Goal: Task Accomplishment & Management: Use online tool/utility

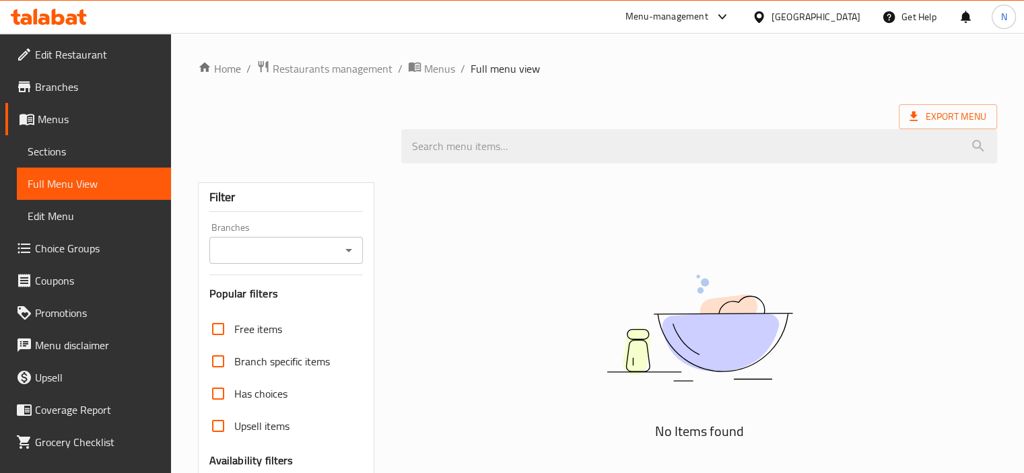
click at [911, 236] on div "No Items found" at bounding box center [699, 426] width 612 height 525
click at [229, 72] on link "Home" at bounding box center [219, 69] width 43 height 16
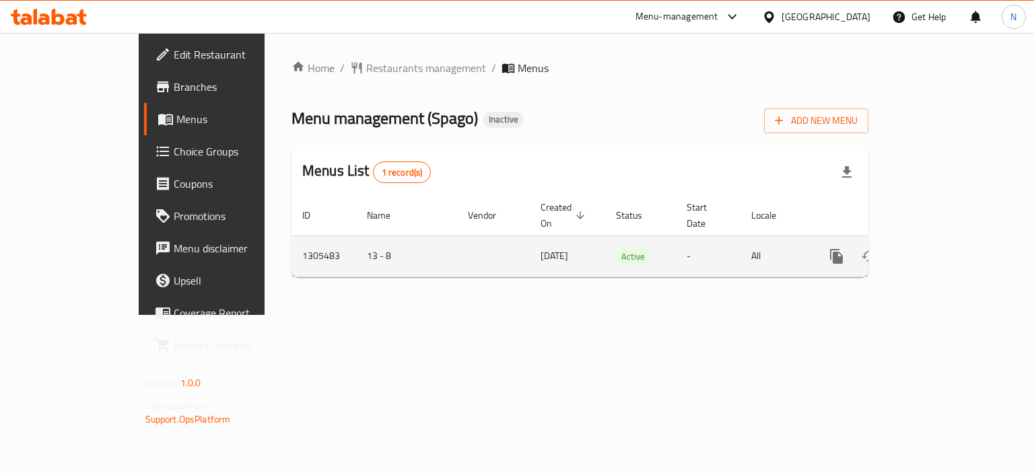
click at [942, 248] on icon "enhanced table" at bounding box center [934, 256] width 16 height 16
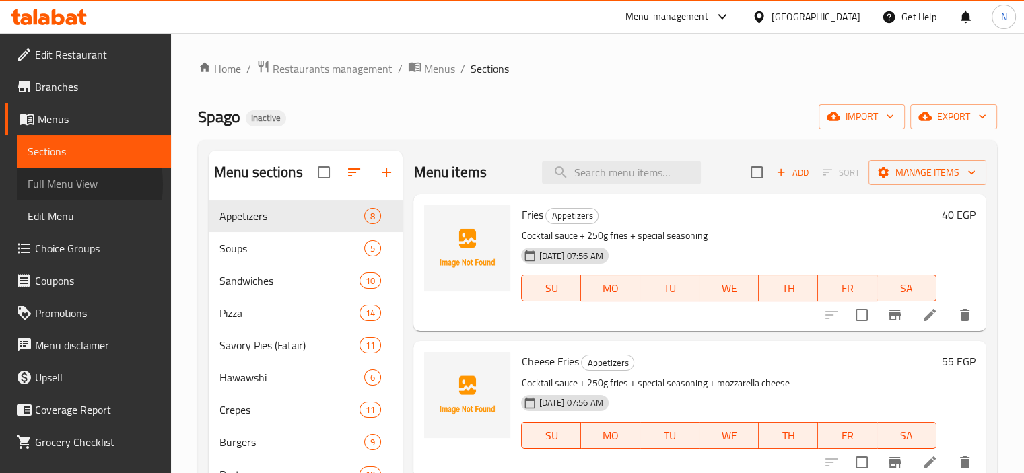
click at [49, 184] on span "Full Menu View" at bounding box center [94, 184] width 133 height 16
click at [69, 186] on span "Full Menu View" at bounding box center [94, 184] width 133 height 16
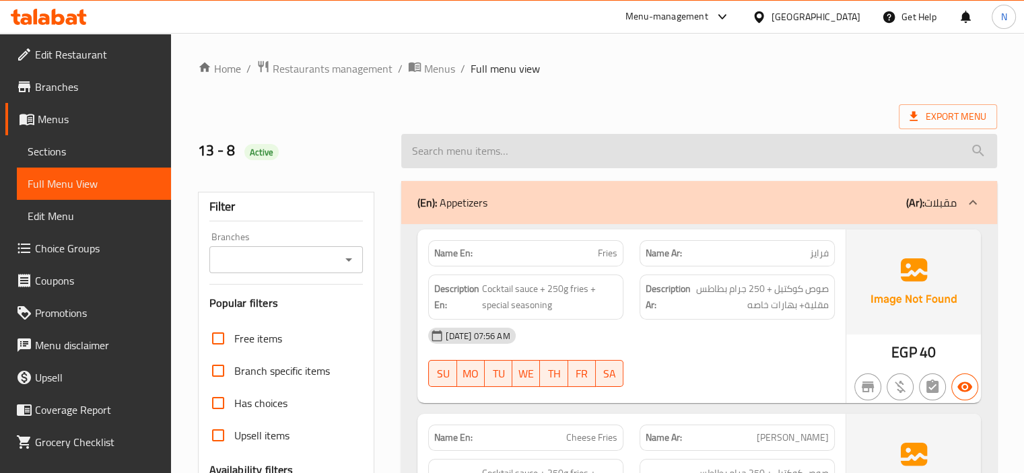
click at [444, 146] on input "search" at bounding box center [699, 151] width 596 height 34
paste input "Spago Mix Pie"
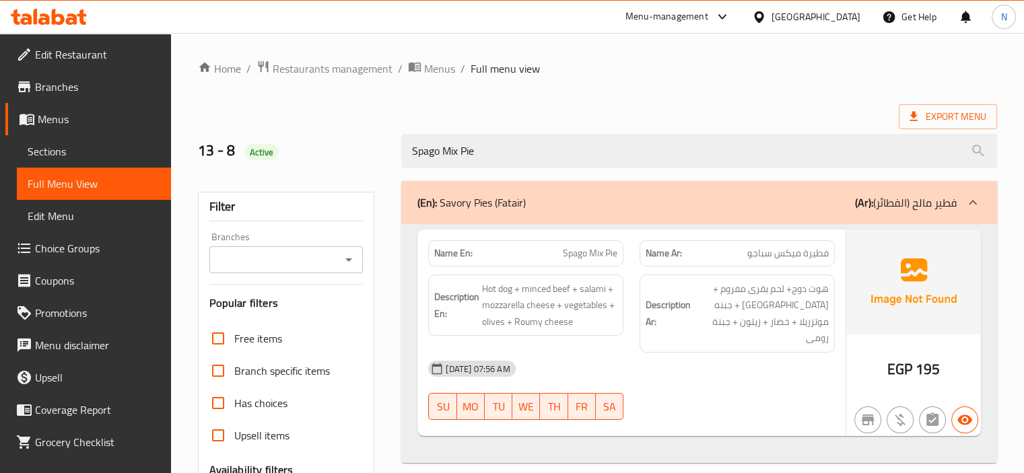
paste input "Traditional baladi Hawawshi"
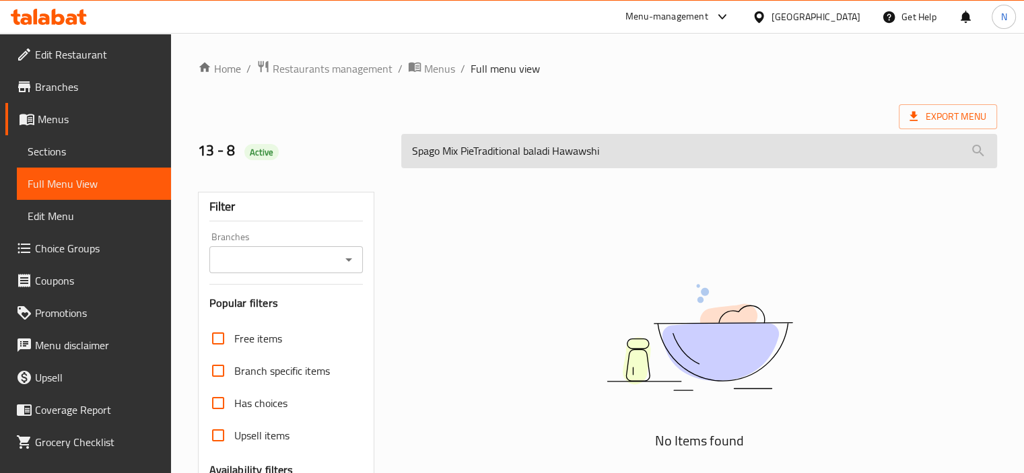
click at [547, 148] on input "Spago Mix PieTraditional baladi Hawawshi" at bounding box center [699, 151] width 596 height 34
paste input "search"
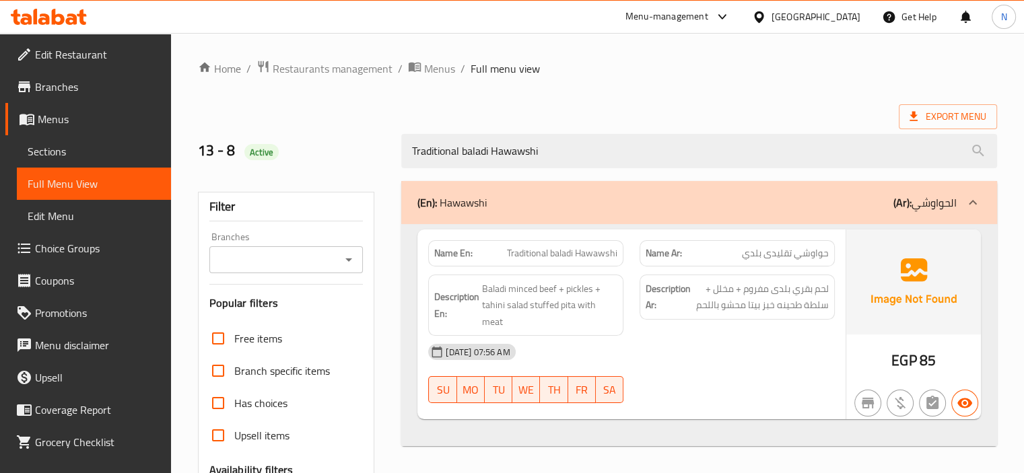
drag, startPoint x: 562, startPoint y: 146, endPoint x: 191, endPoint y: 136, distance: 371.1
click at [191, 136] on div "13 - 8 Active Traditional baladi Hawawshi" at bounding box center [597, 151] width 815 height 60
paste input "[PERSON_NAME]"
type input "Turkish Masmuk"
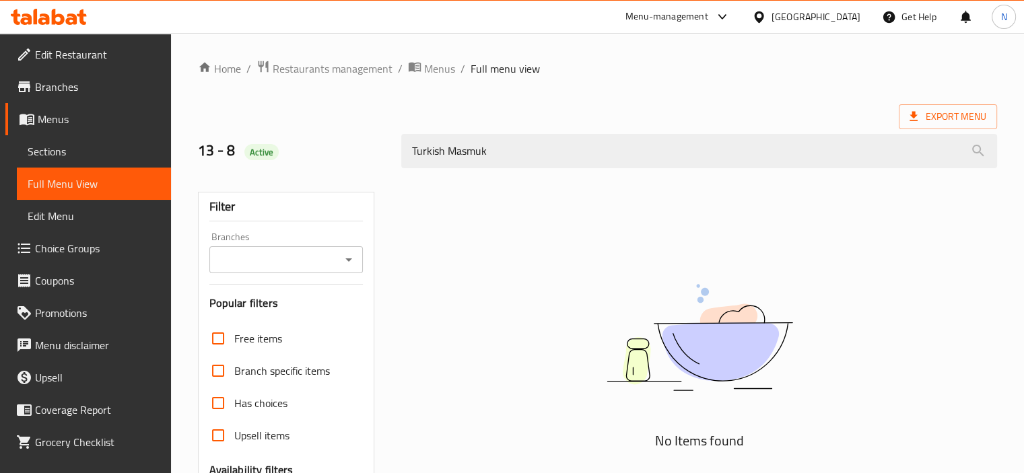
drag, startPoint x: 576, startPoint y: 157, endPoint x: 332, endPoint y: 144, distance: 244.8
click at [332, 144] on div "13 - 8 Active Turkish Masmuk" at bounding box center [597, 151] width 815 height 60
click at [344, 131] on div "13 - 8 Active" at bounding box center [292, 151] width 204 height 60
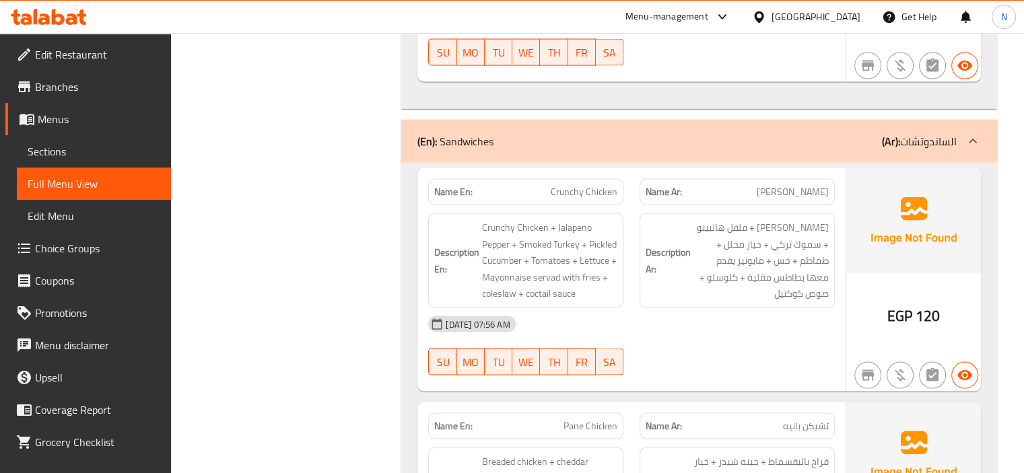
scroll to position [13590, 0]
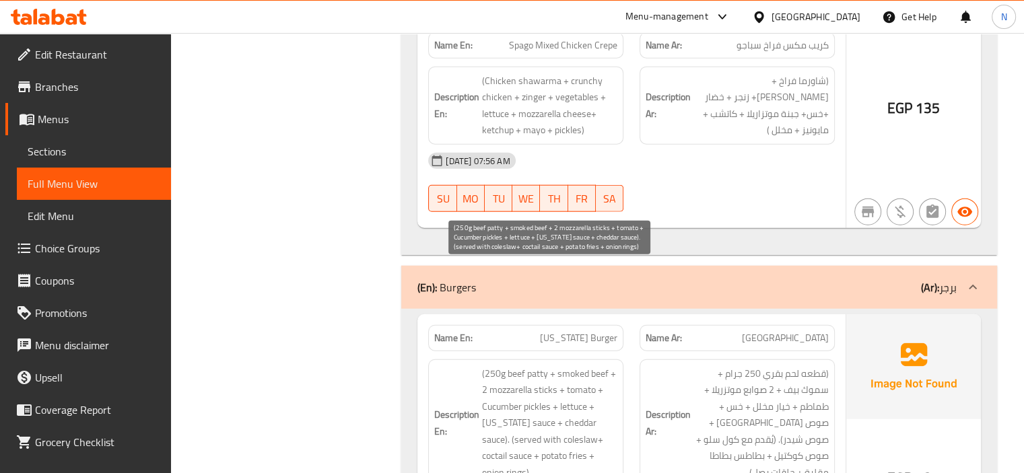
click at [598, 366] on span "(250g beef patty + smoked beef + 2 mozzarella sticks + tomato + Cucumber pickle…" at bounding box center [549, 424] width 135 height 116
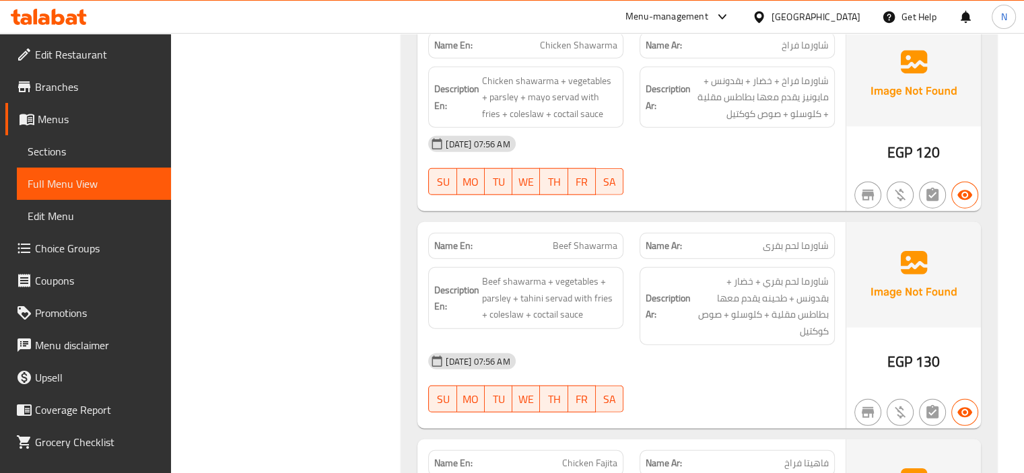
scroll to position [18533, 0]
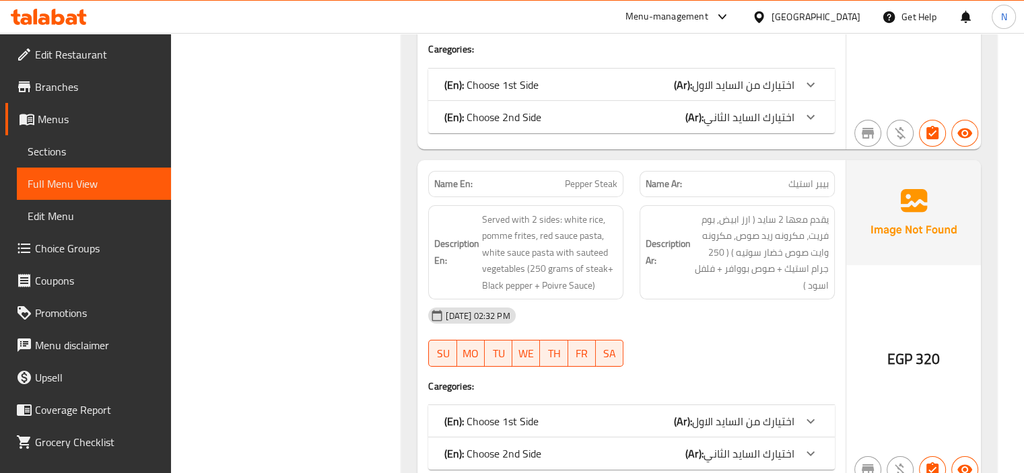
scroll to position [20489, 0]
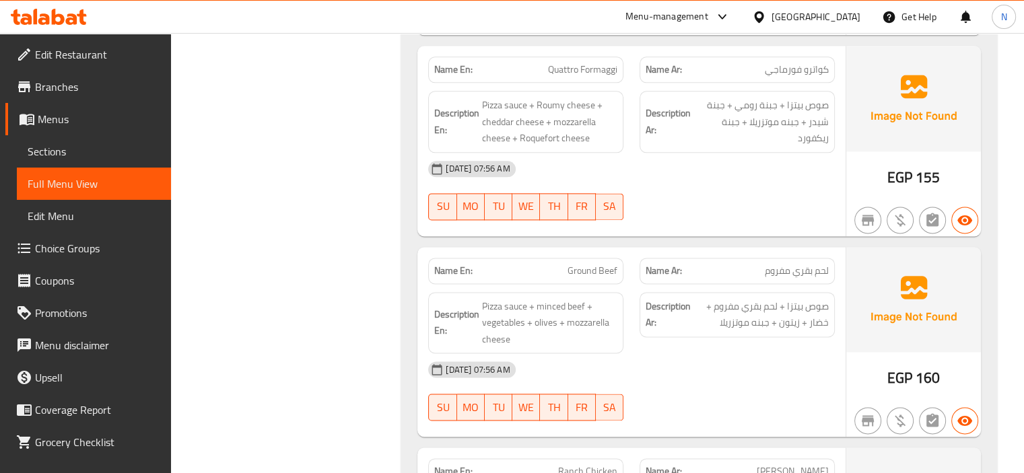
scroll to position [23480, 0]
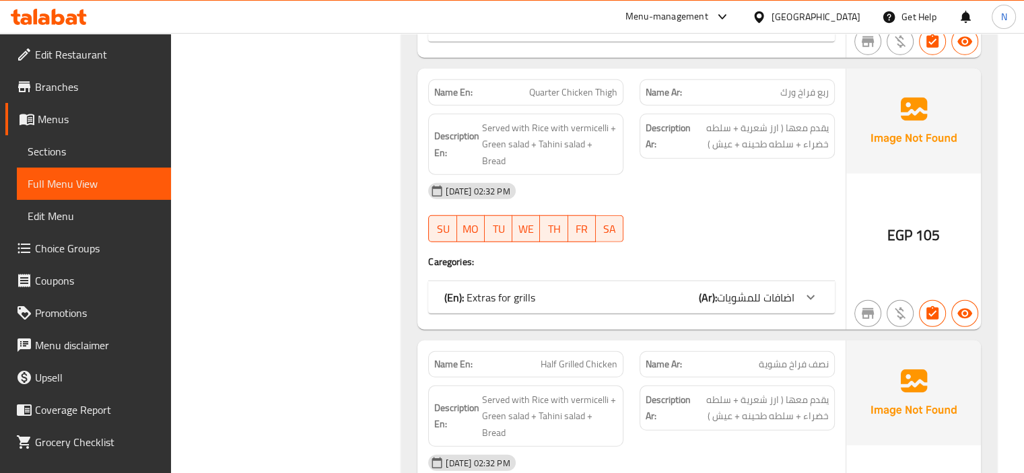
scroll to position [24099, 0]
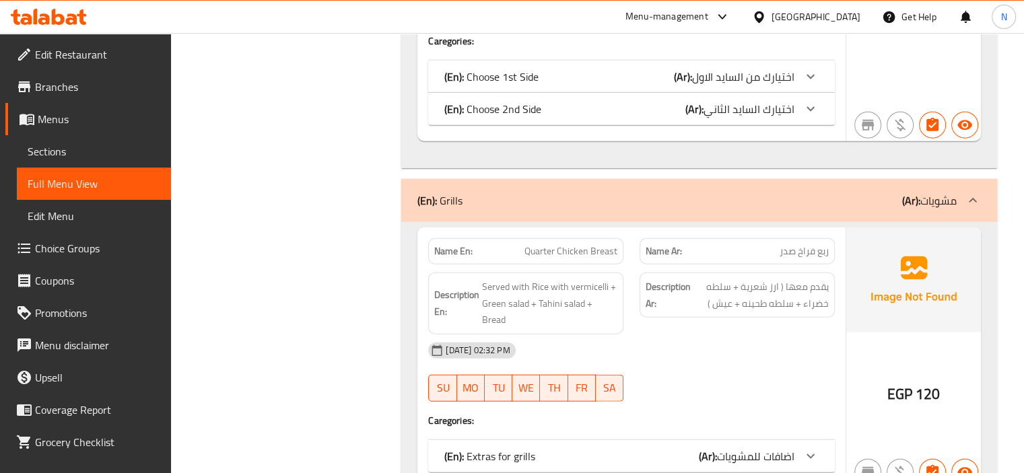
scroll to position [23669, 0]
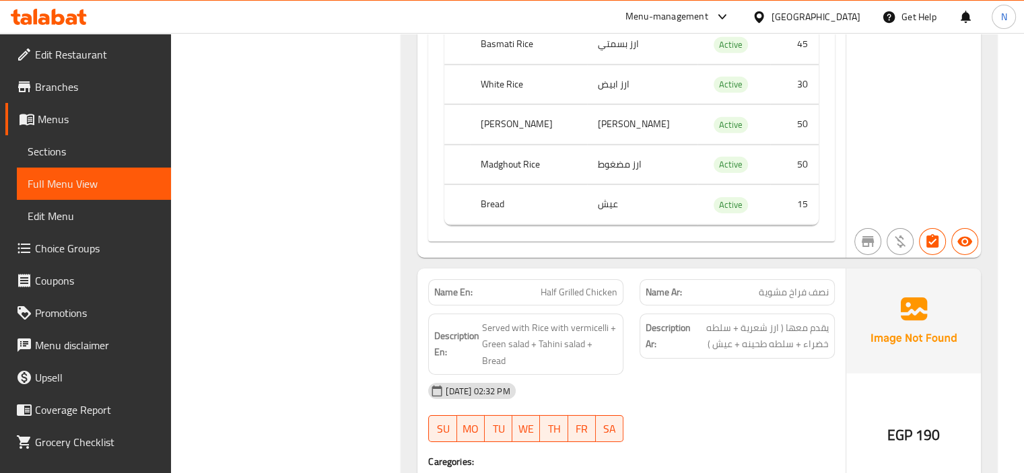
scroll to position [24854, 0]
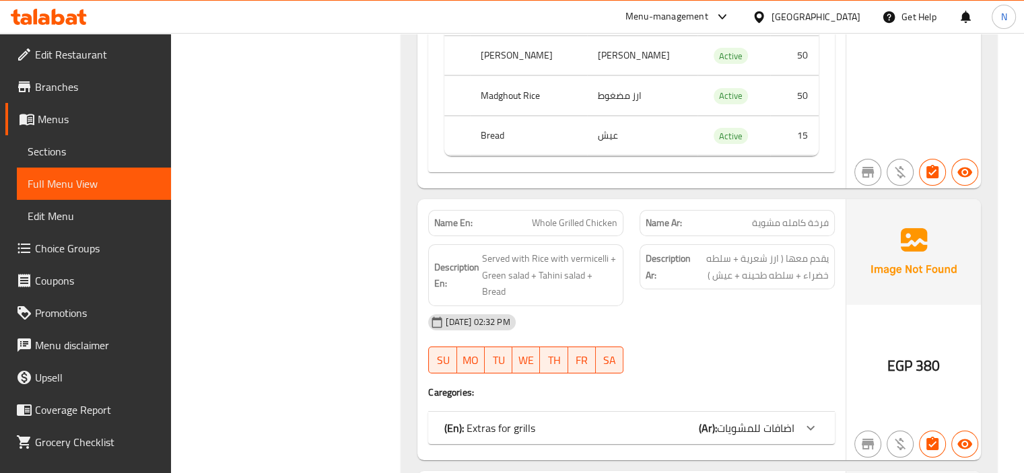
scroll to position [25446, 0]
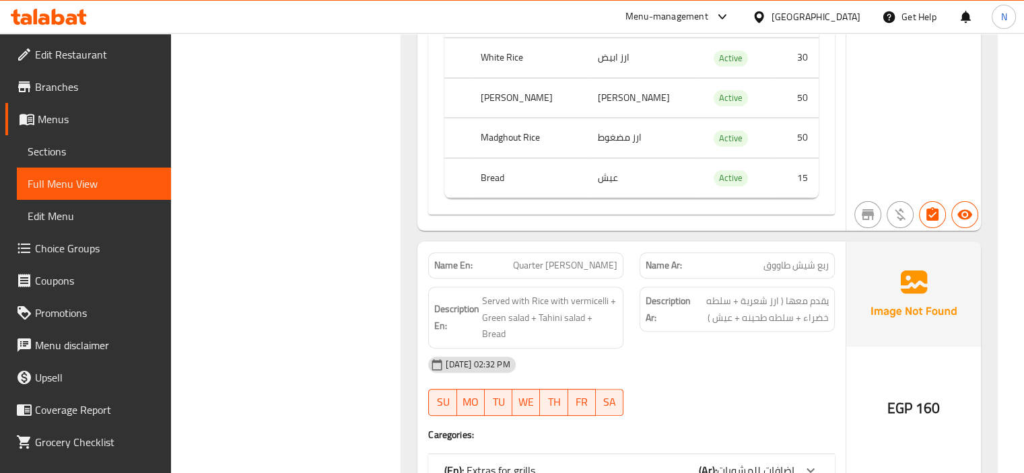
scroll to position [26012, 0]
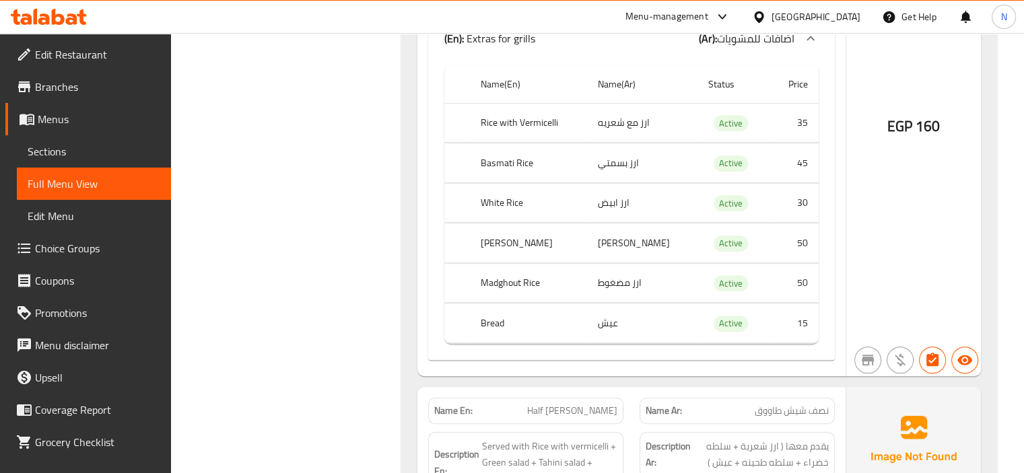
scroll to position [26443, 0]
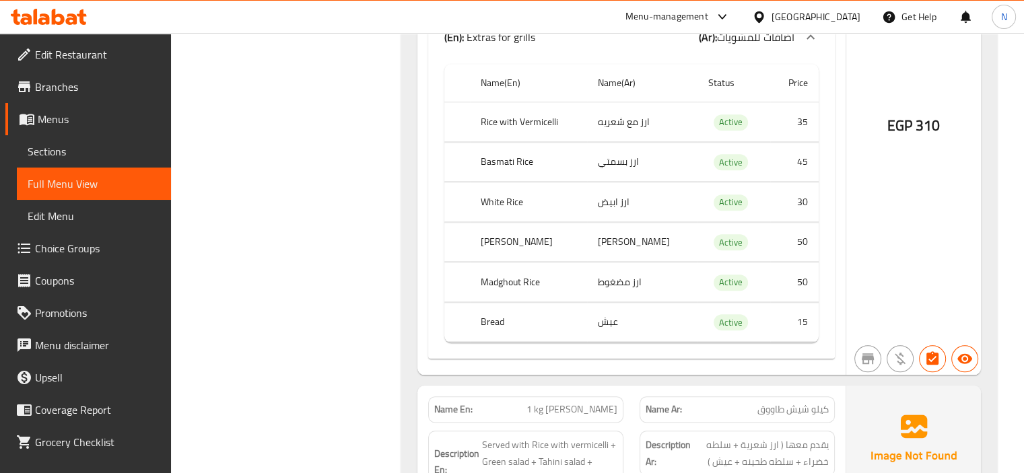
scroll to position [27008, 0]
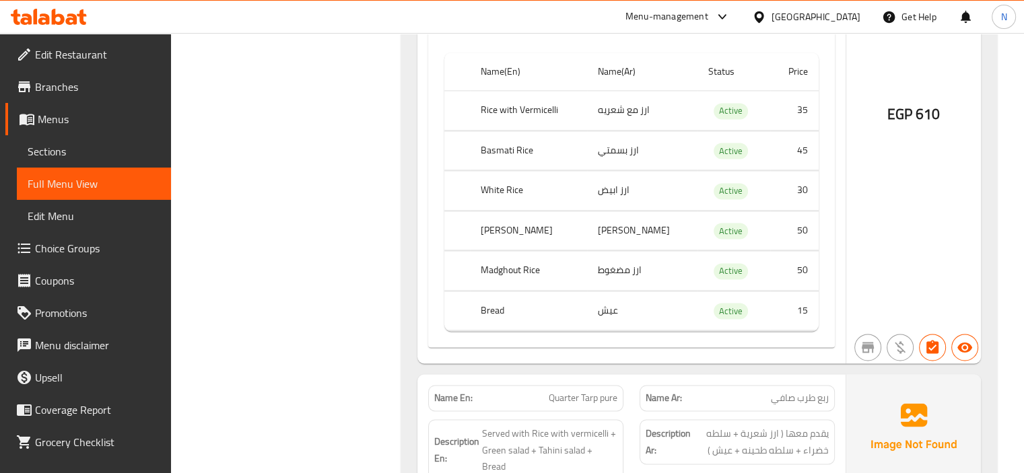
scroll to position [27709, 0]
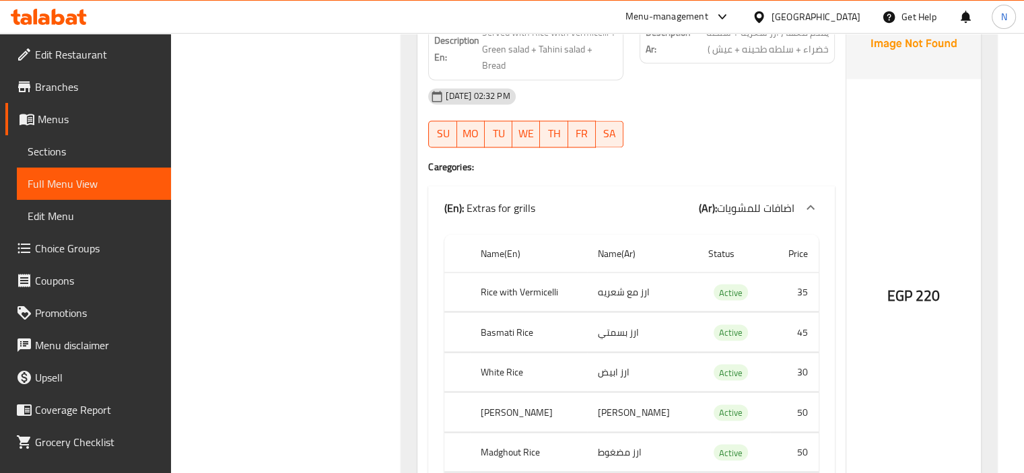
scroll to position [28193, 0]
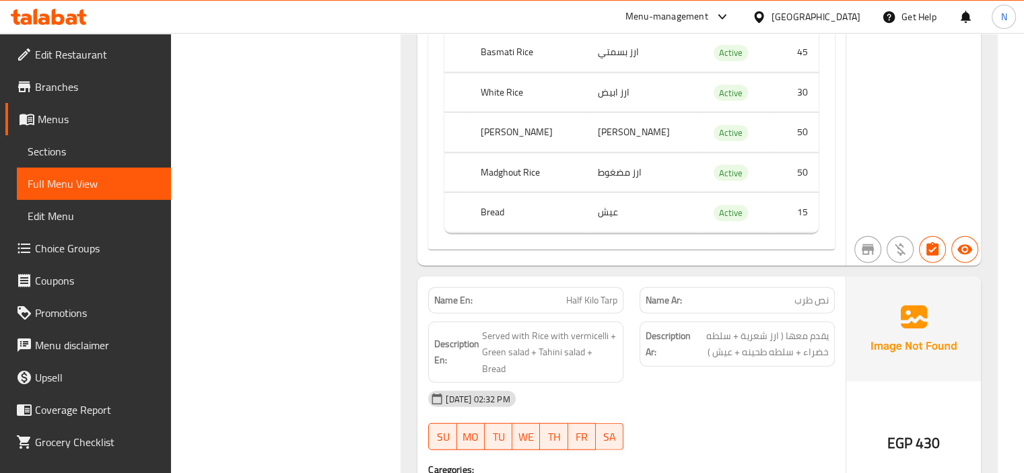
scroll to position [28867, 0]
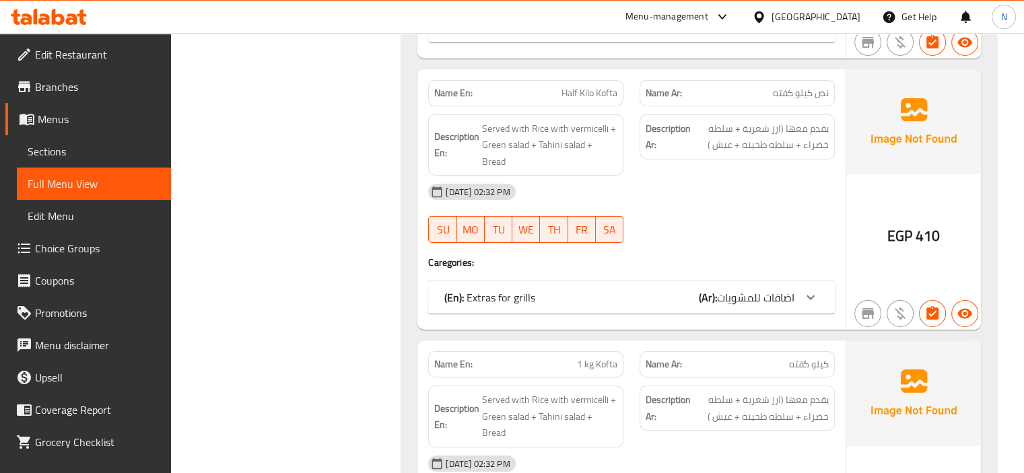
scroll to position [30186, 0]
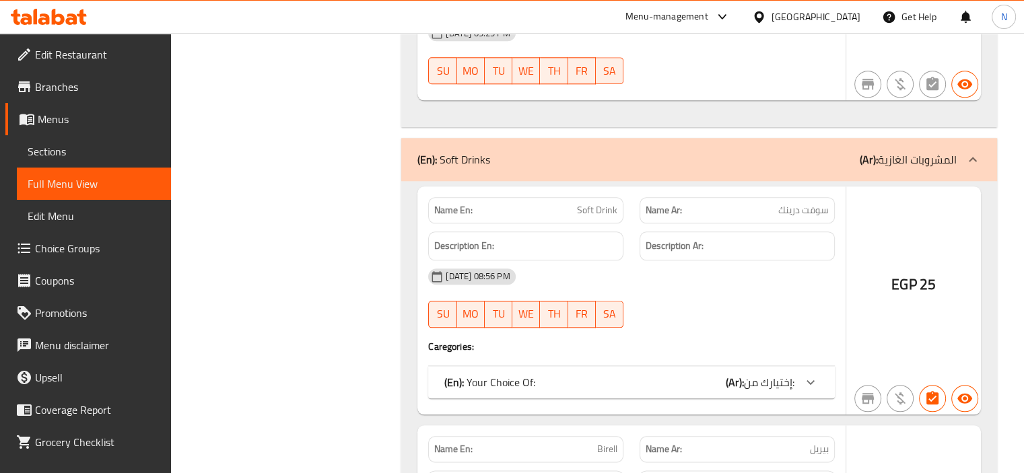
scroll to position [36333, 0]
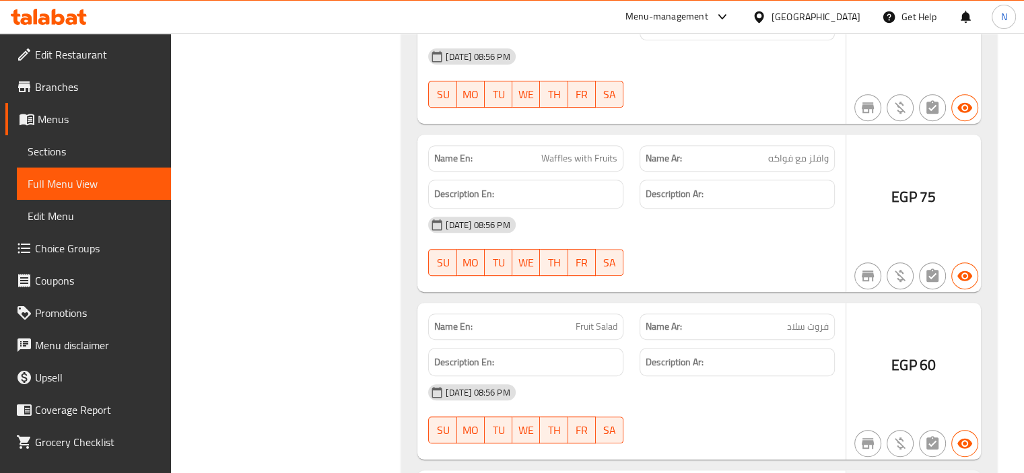
scroll to position [36494, 0]
